Goal: Task Accomplishment & Management: Use online tool/utility

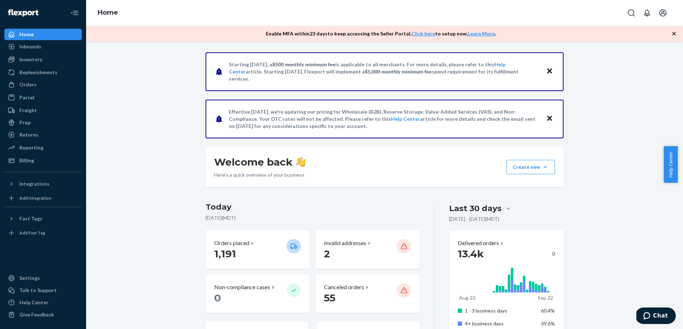
click at [46, 169] on div "Home Inbounds Shipping Plans Problems Inventory Products Replenishments Orders …" at bounding box center [43, 164] width 86 height 329
click at [46, 163] on div "Billing" at bounding box center [43, 161] width 76 height 10
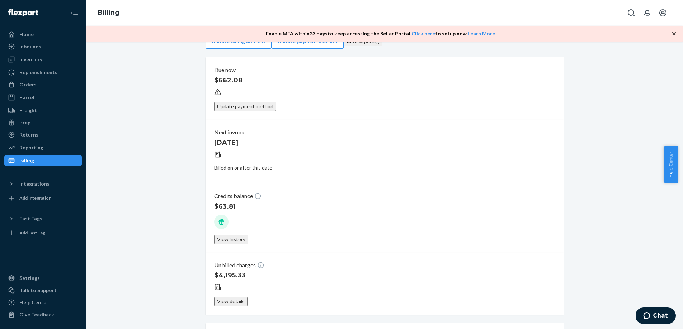
scroll to position [20, 0]
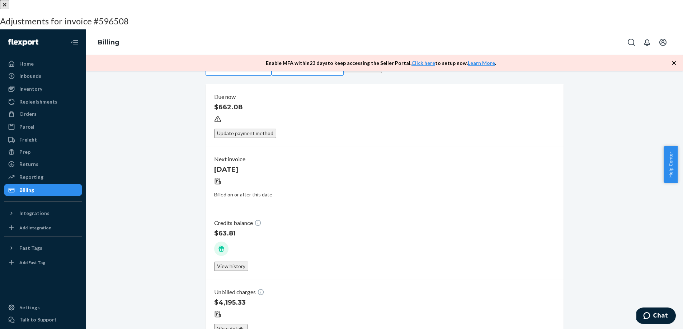
click at [66, 52] on button "596508" at bounding box center [54, 47] width 23 height 9
click at [321, 0] on div at bounding box center [341, 0] width 683 height 0
